Goal: Task Accomplishment & Management: Manage account settings

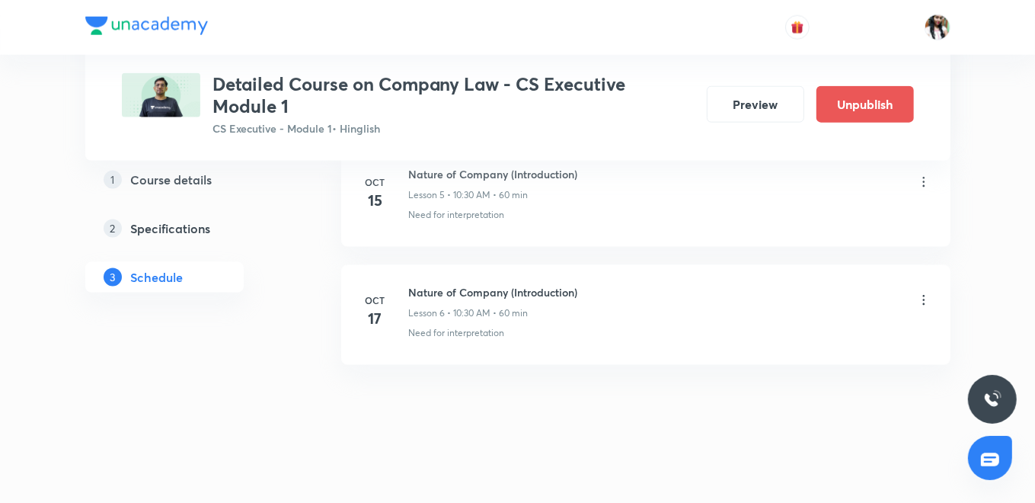
scroll to position [1112, 0]
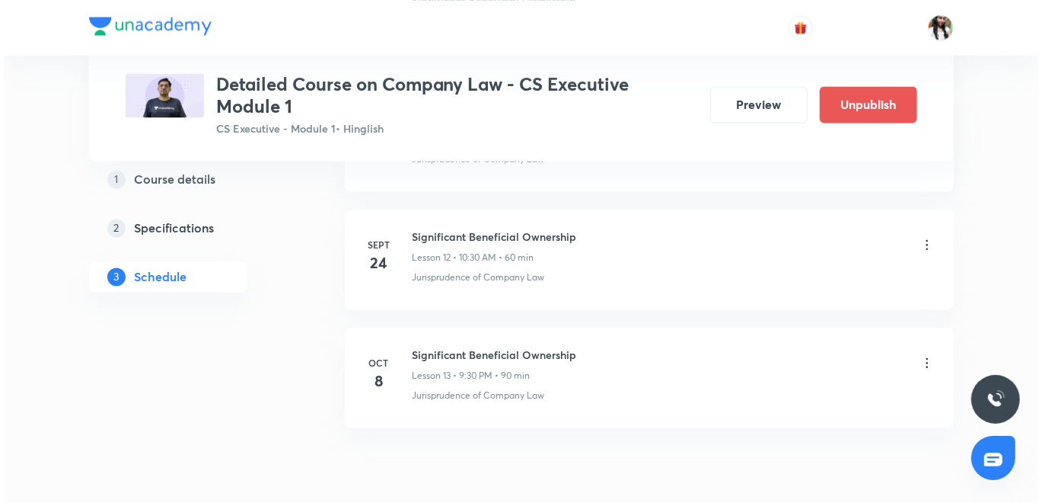
scroll to position [2190, 0]
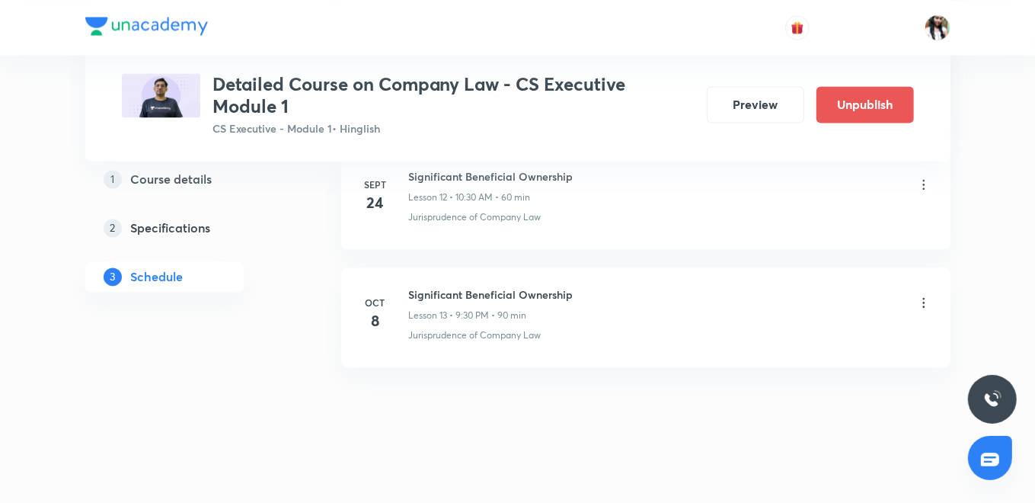
click at [922, 298] on icon at bounding box center [923, 302] width 15 height 15
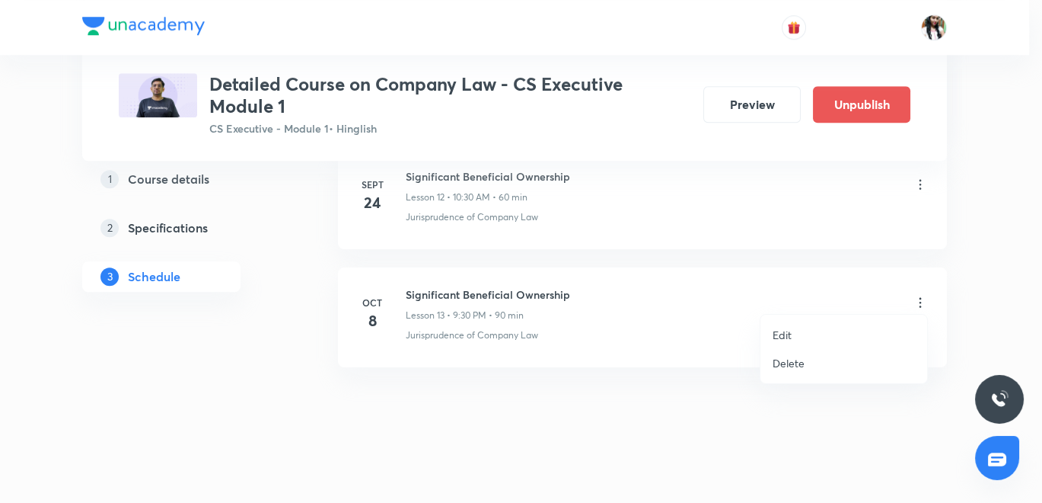
click at [787, 333] on p "Edit" at bounding box center [782, 335] width 19 height 16
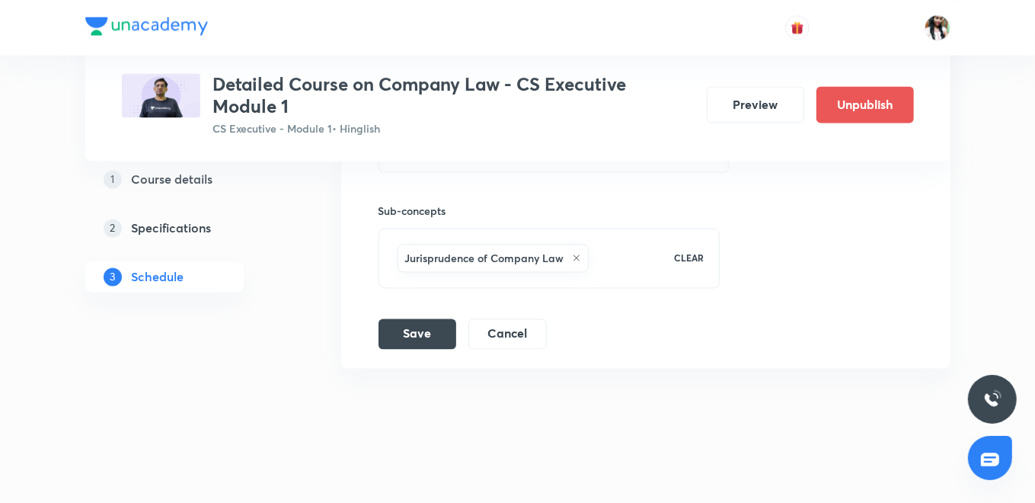
scroll to position [1818, 0]
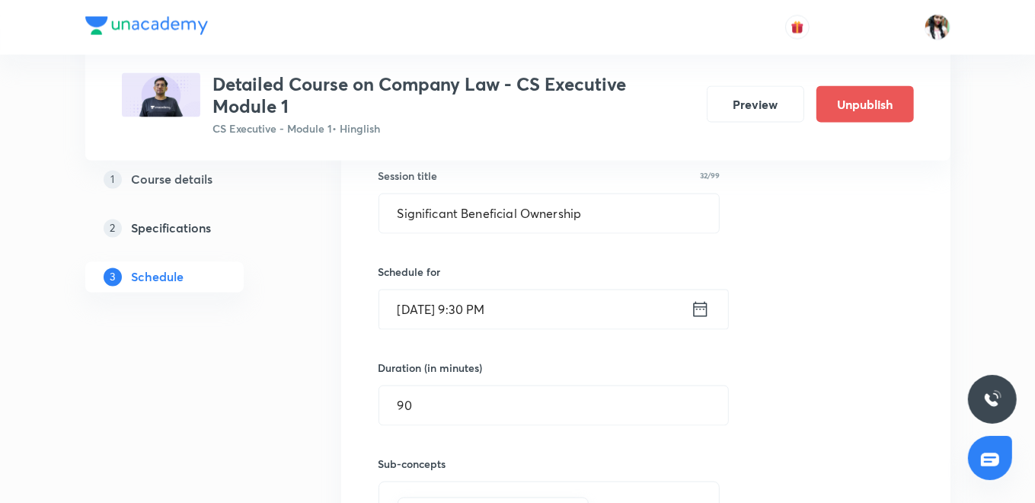
click at [691, 302] on icon at bounding box center [700, 308] width 19 height 21
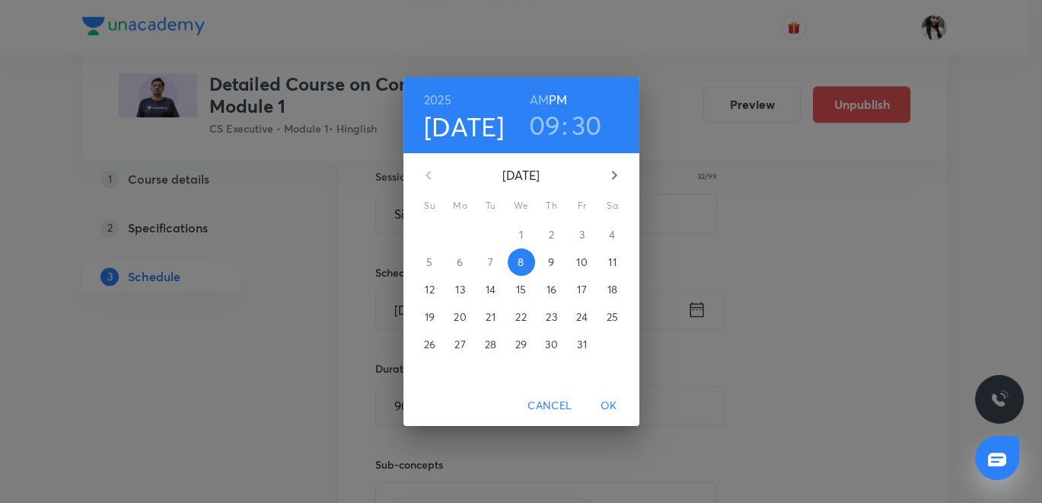
click at [583, 262] on p "10" at bounding box center [581, 261] width 11 height 15
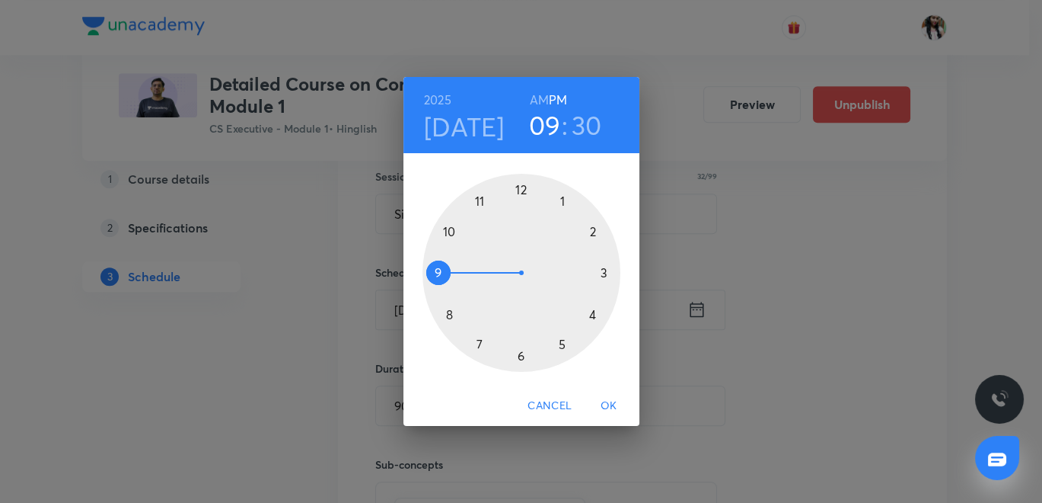
click at [539, 96] on h6 "AM" at bounding box center [539, 99] width 19 height 21
click at [448, 313] on div at bounding box center [522, 273] width 198 height 198
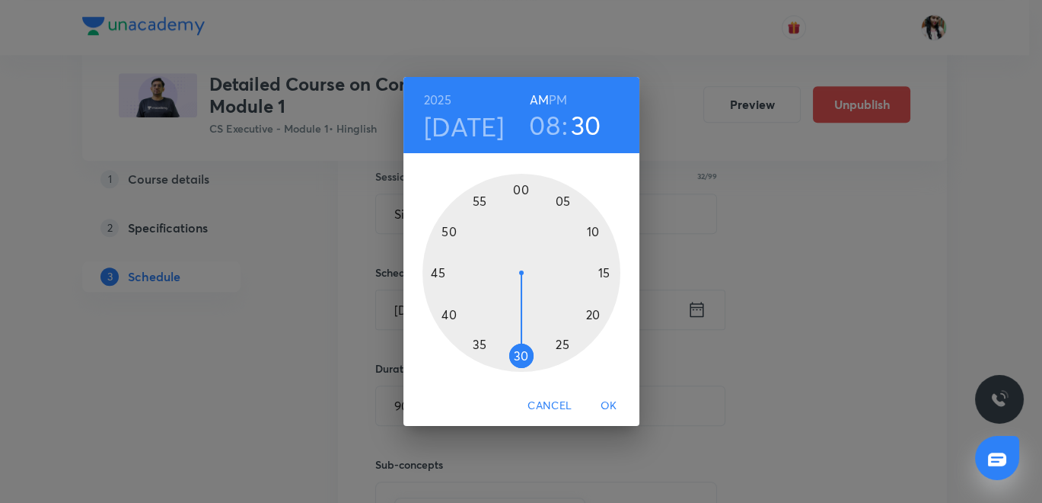
click at [602, 270] on div at bounding box center [522, 273] width 198 height 198
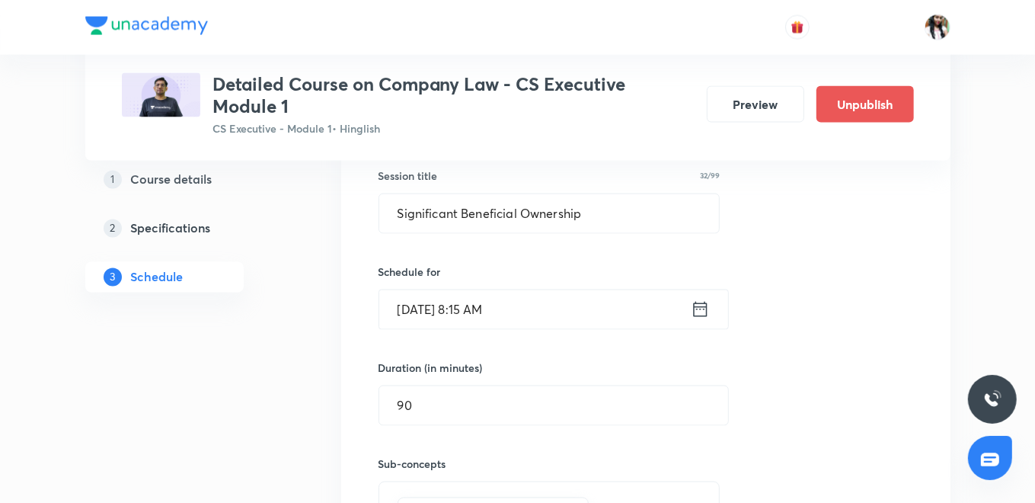
click at [696, 303] on icon at bounding box center [700, 309] width 14 height 15
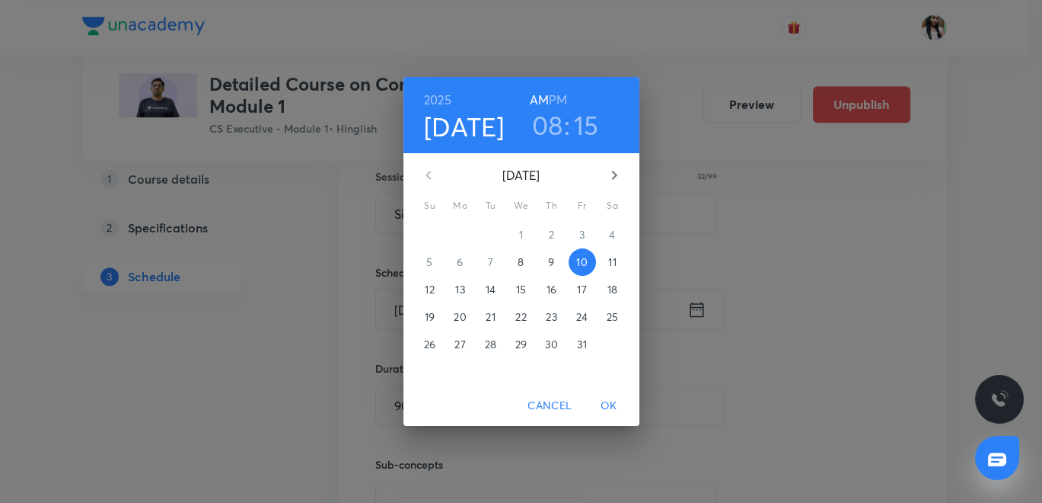
click at [551, 95] on h6 "PM" at bounding box center [558, 99] width 18 height 21
click at [609, 409] on span "OK" at bounding box center [609, 405] width 37 height 19
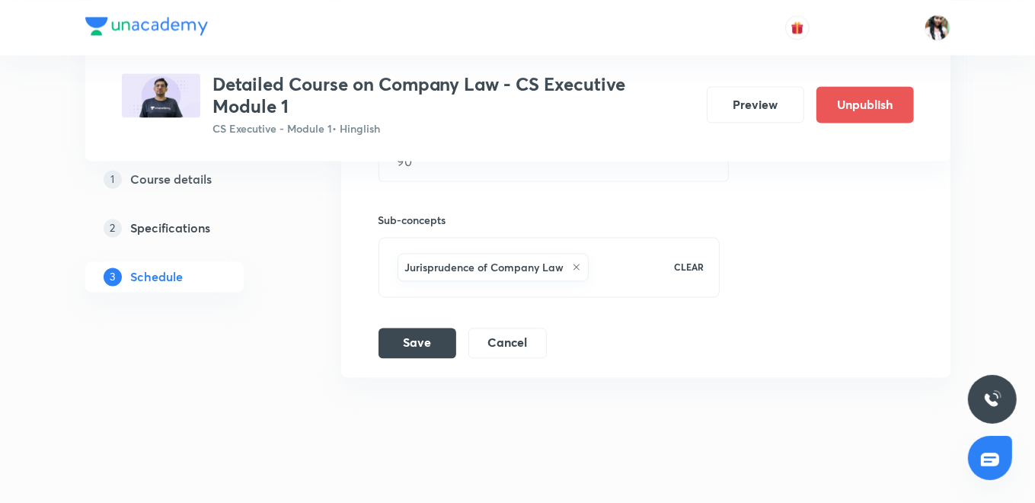
scroll to position [2072, 0]
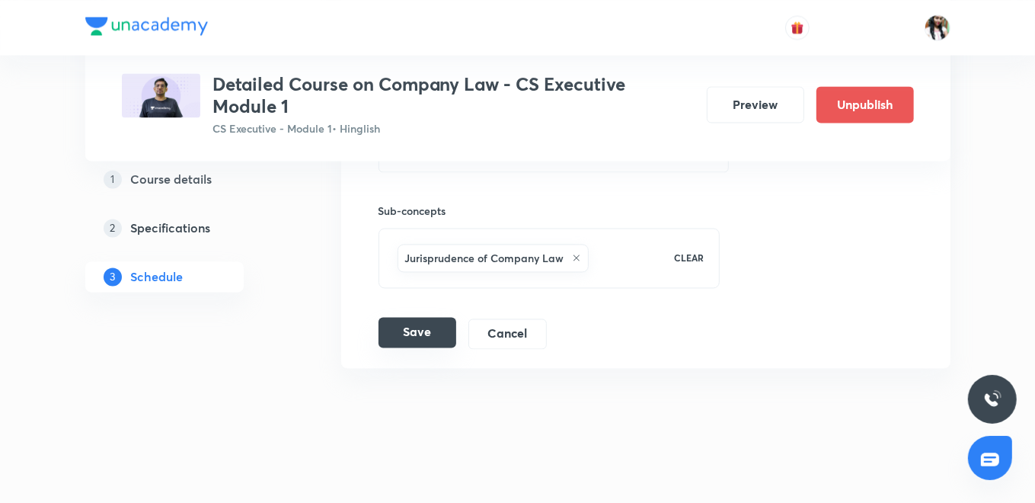
click at [434, 326] on button "Save" at bounding box center [417, 332] width 78 height 30
click at [434, 323] on button "Save" at bounding box center [417, 332] width 78 height 30
